Goal: Navigation & Orientation: Find specific page/section

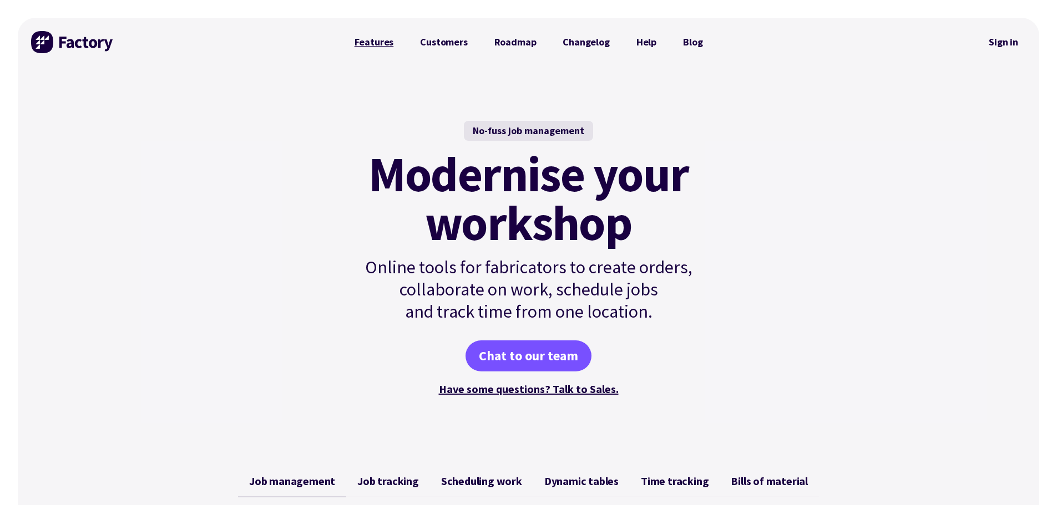
click at [376, 40] on link "Features" at bounding box center [374, 42] width 66 height 22
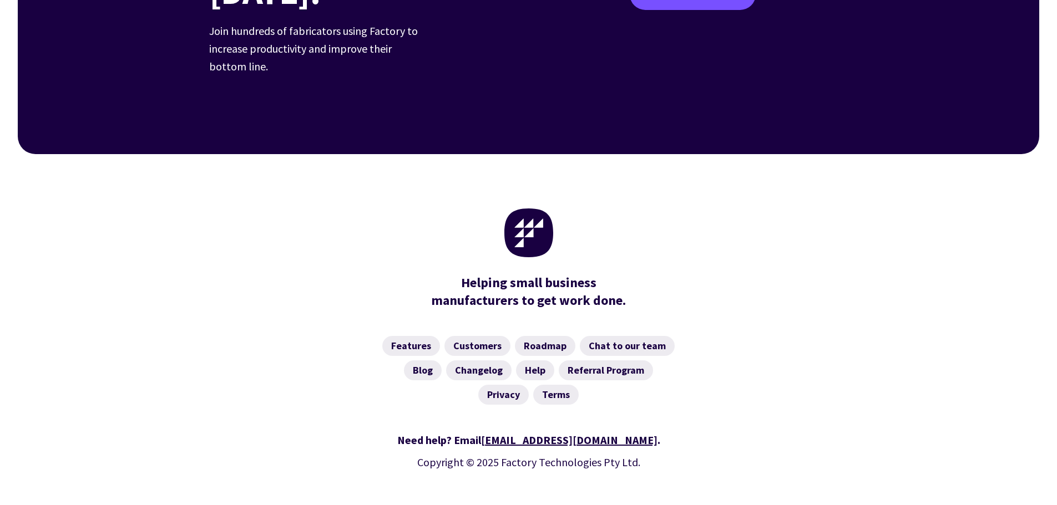
scroll to position [1725, 0]
click at [410, 336] on link "Features" at bounding box center [411, 346] width 58 height 20
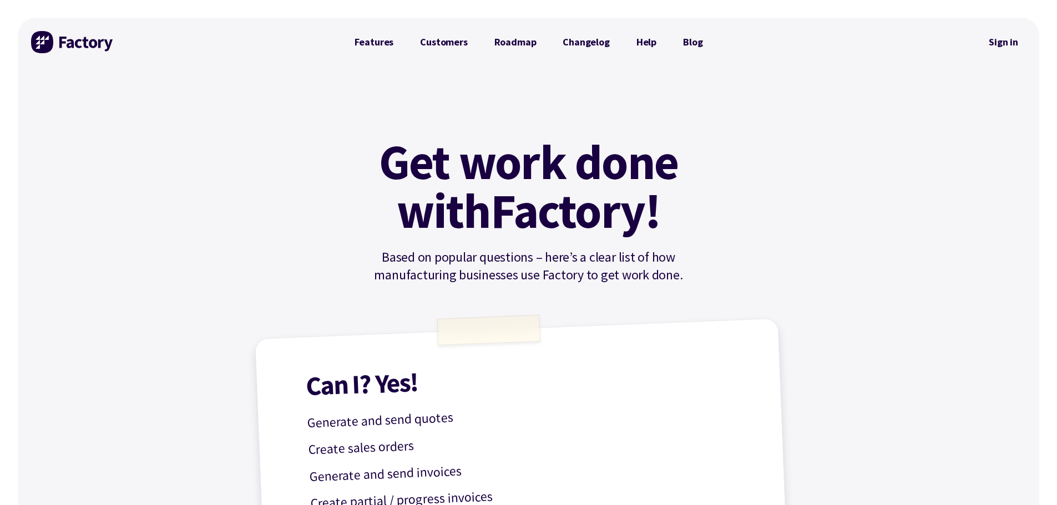
click at [509, 48] on link "Roadmap" at bounding box center [515, 42] width 69 height 22
